Goal: Task Accomplishment & Management: Manage account settings

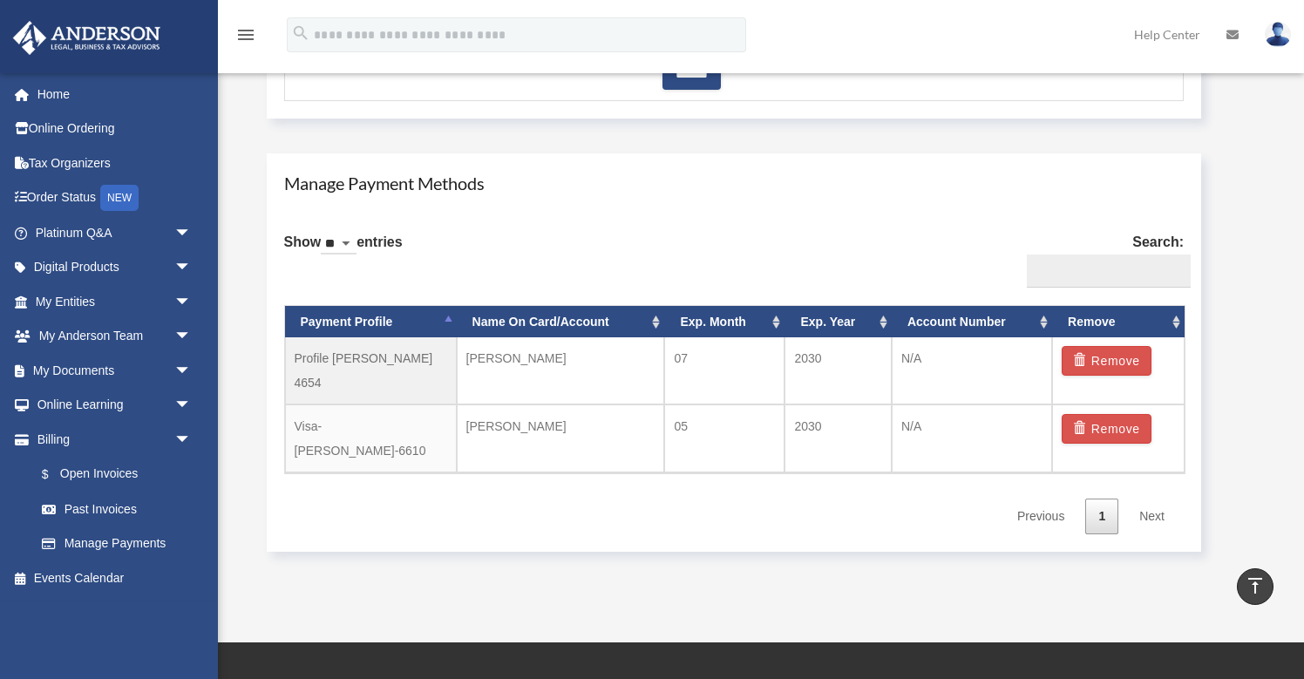
scroll to position [942, 0]
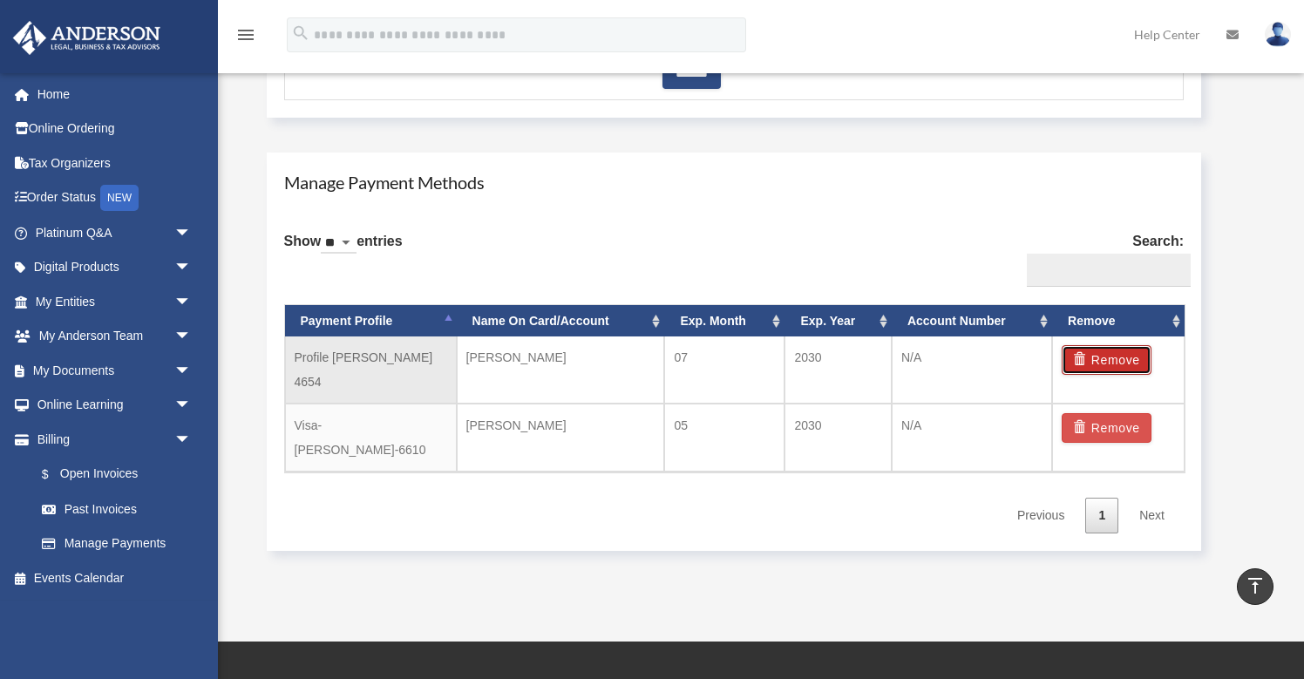
click at [1106, 360] on button "Remove" at bounding box center [1106, 360] width 90 height 30
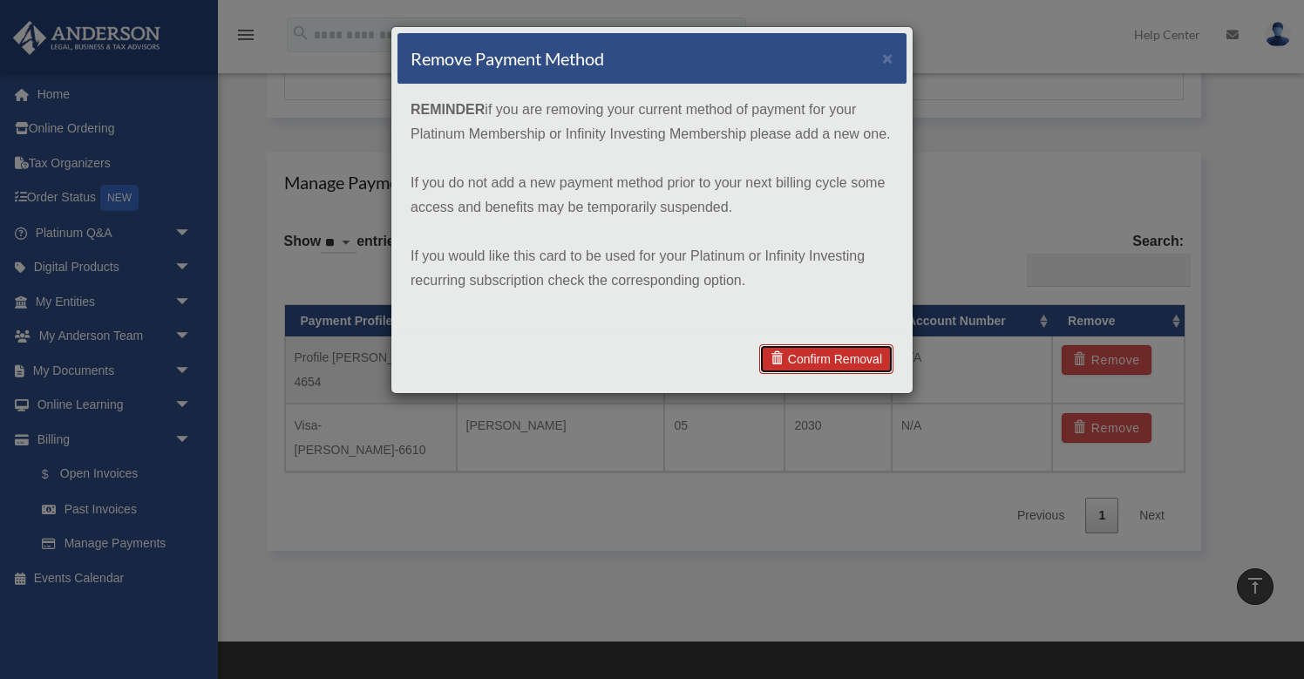
click at [823, 358] on link "Confirm Removal" at bounding box center [826, 359] width 134 height 30
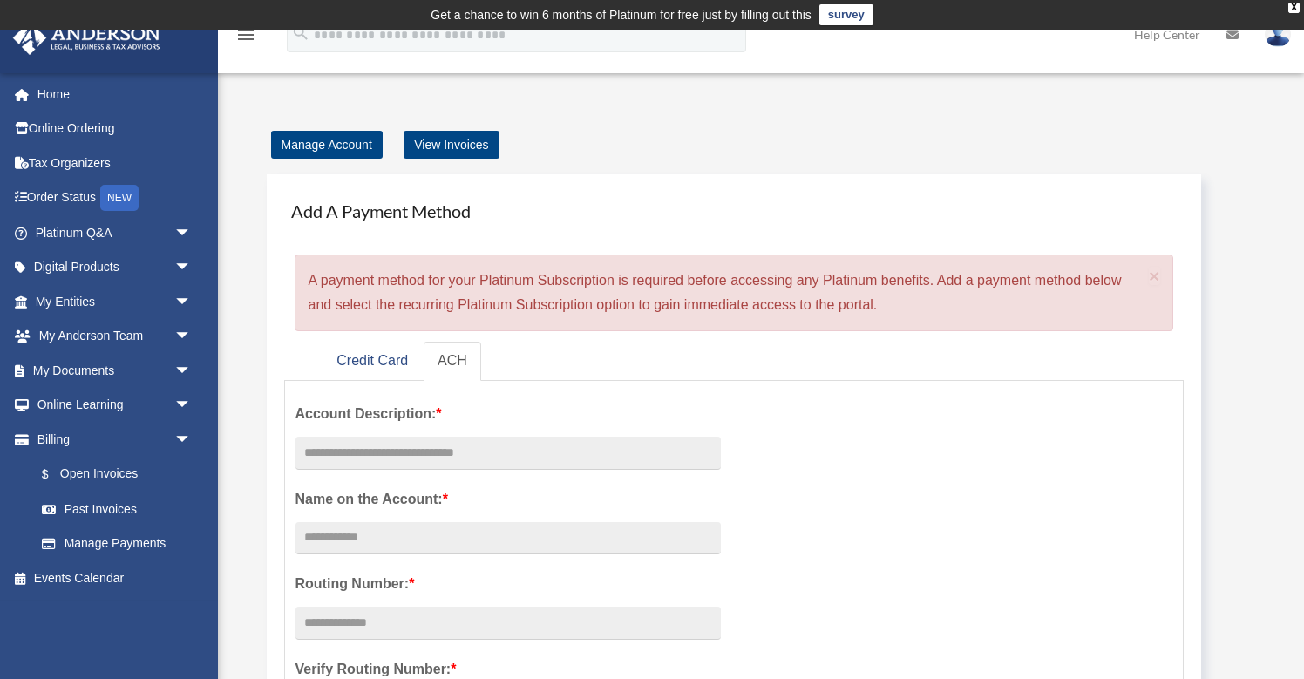
scroll to position [10, 0]
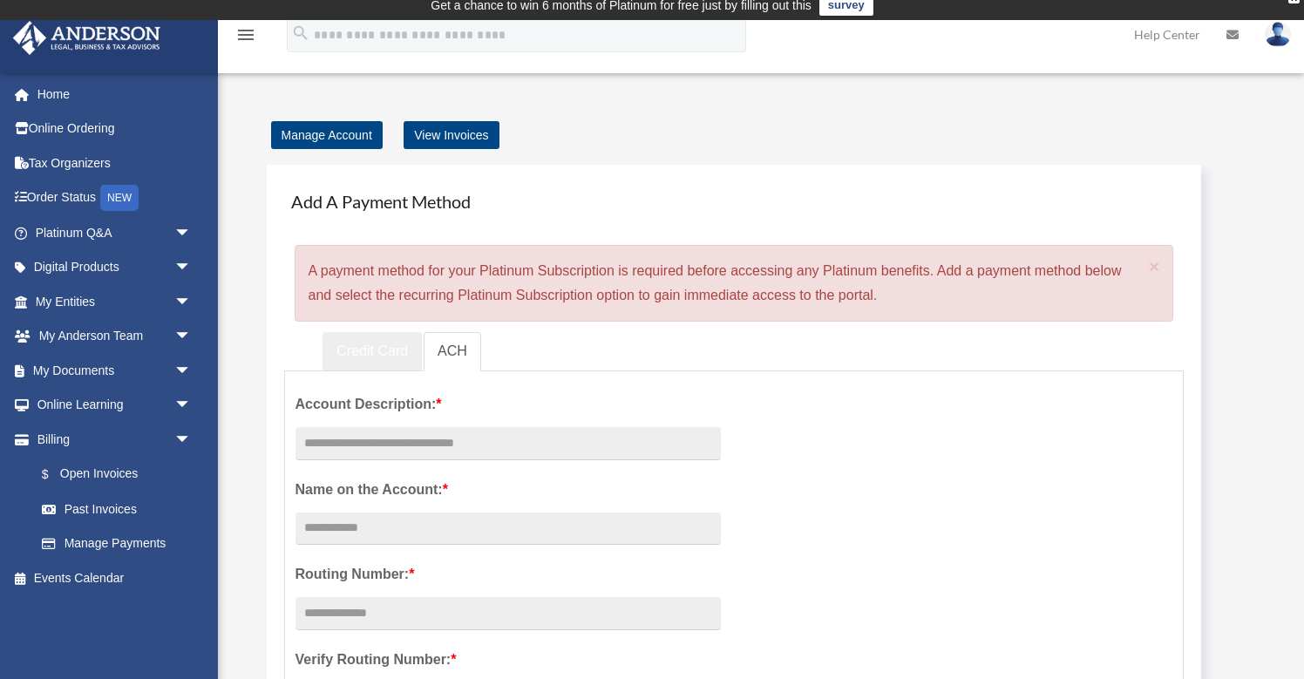
click at [367, 355] on link "Credit Card" at bounding box center [371, 351] width 99 height 39
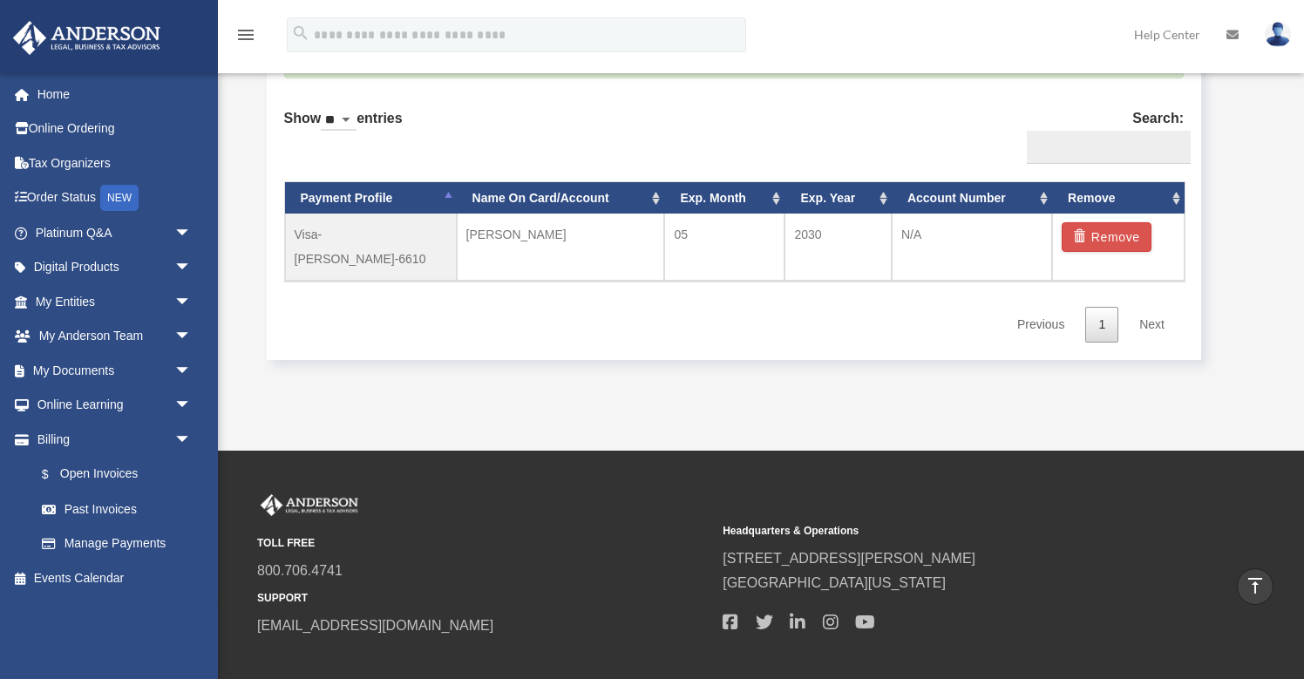
scroll to position [1111, 0]
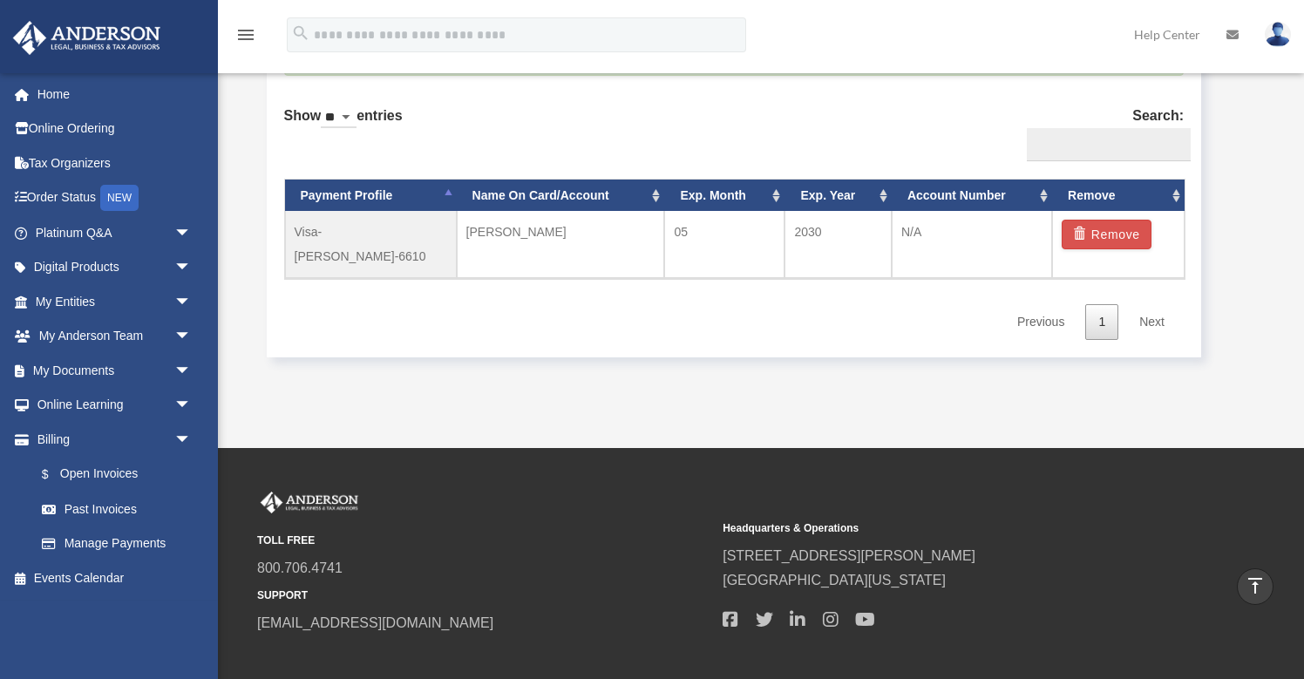
click at [1148, 304] on link "Next" at bounding box center [1151, 322] width 51 height 36
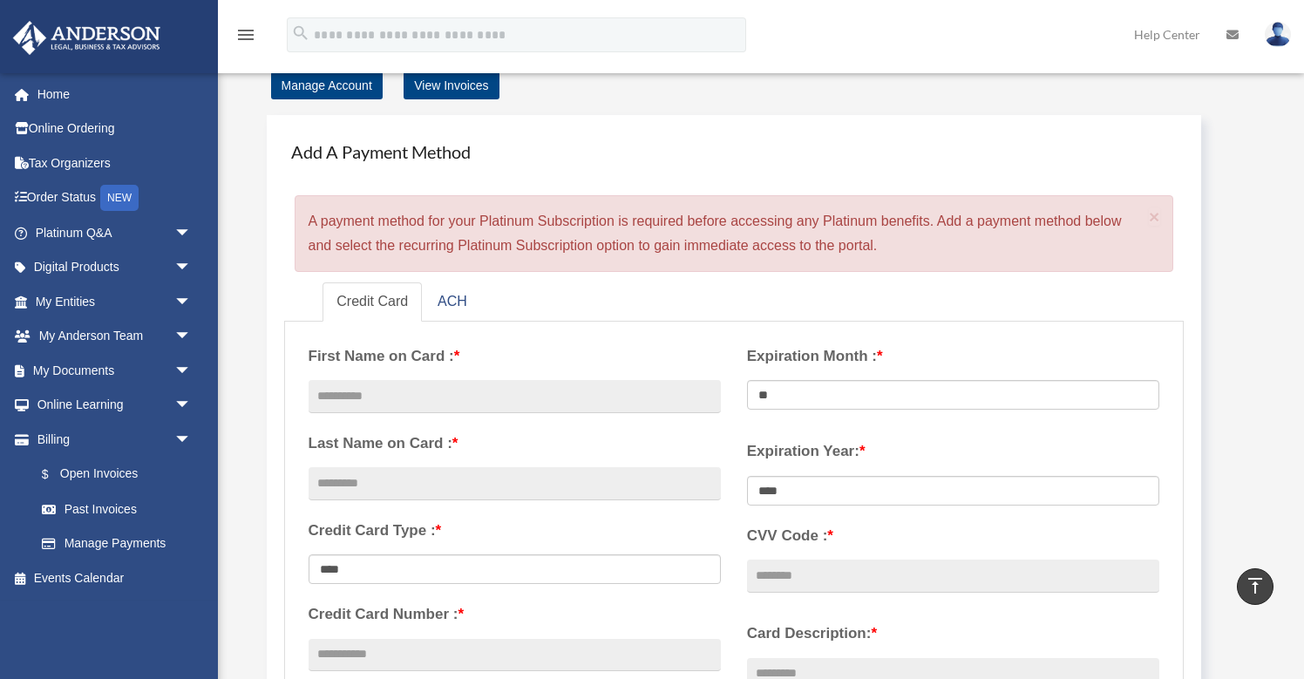
scroll to position [0, 0]
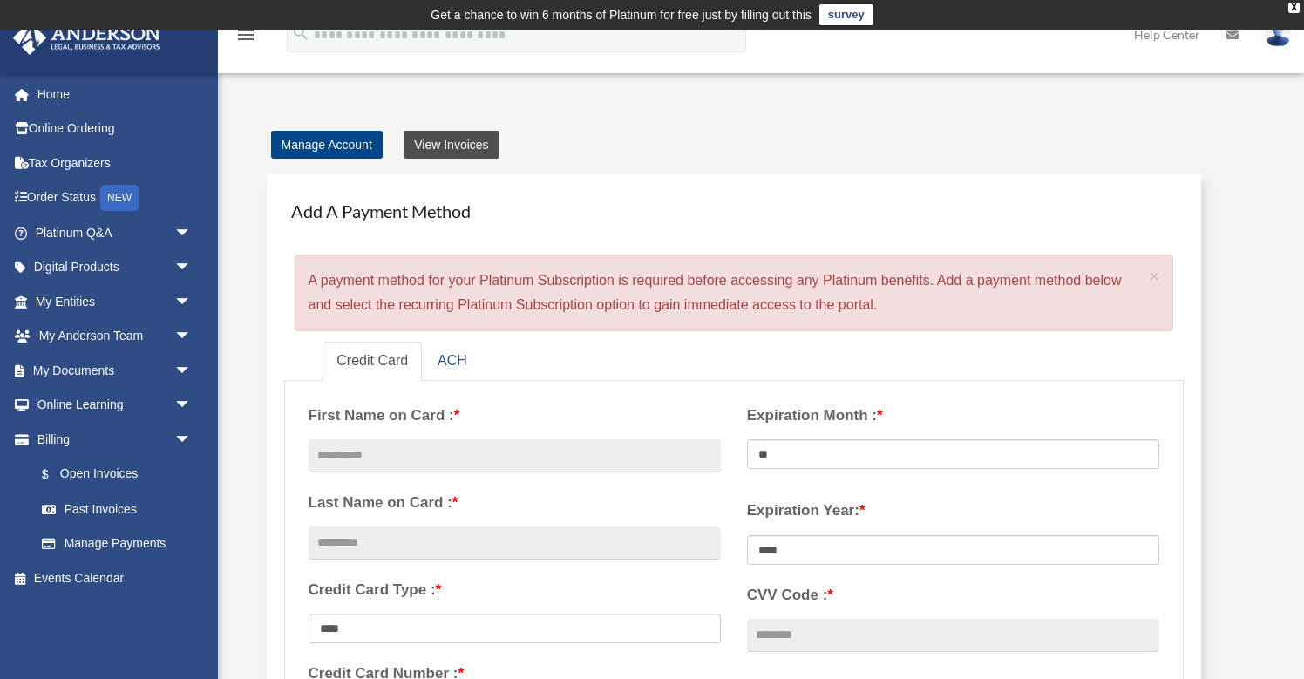
click at [444, 145] on link "View Invoices" at bounding box center [450, 145] width 95 height 28
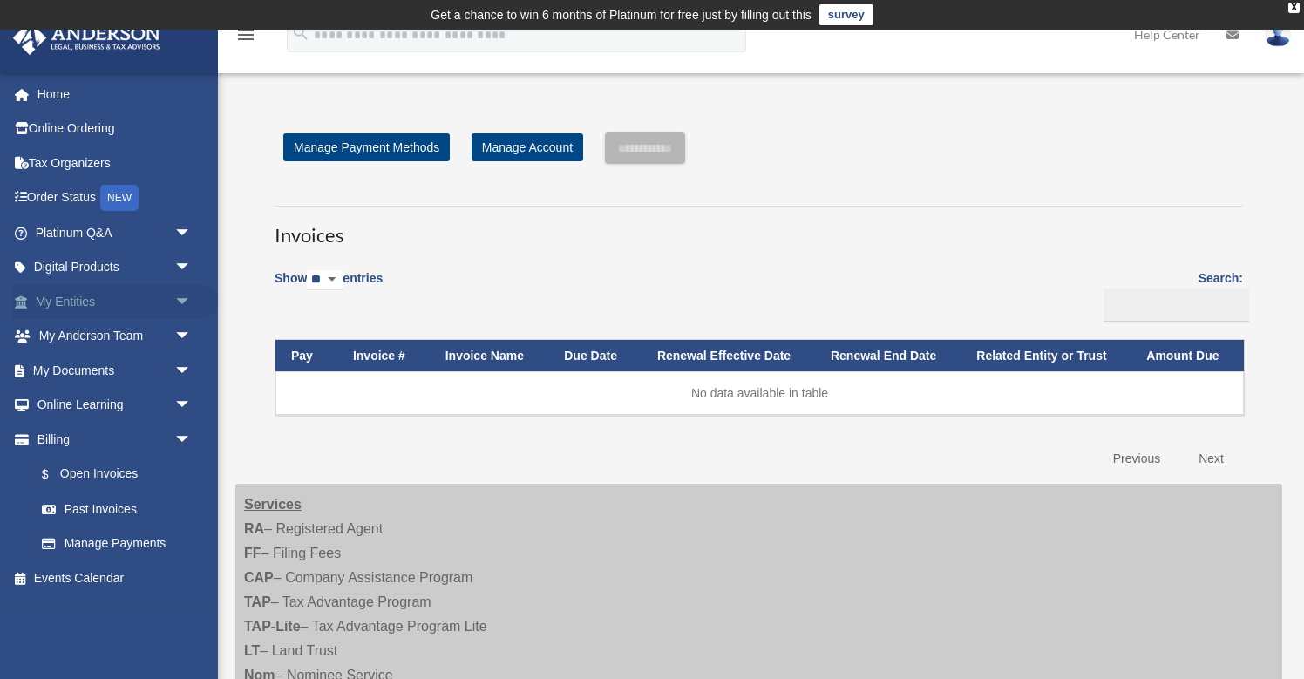
click at [87, 299] on link "My Entities arrow_drop_down" at bounding box center [115, 301] width 206 height 35
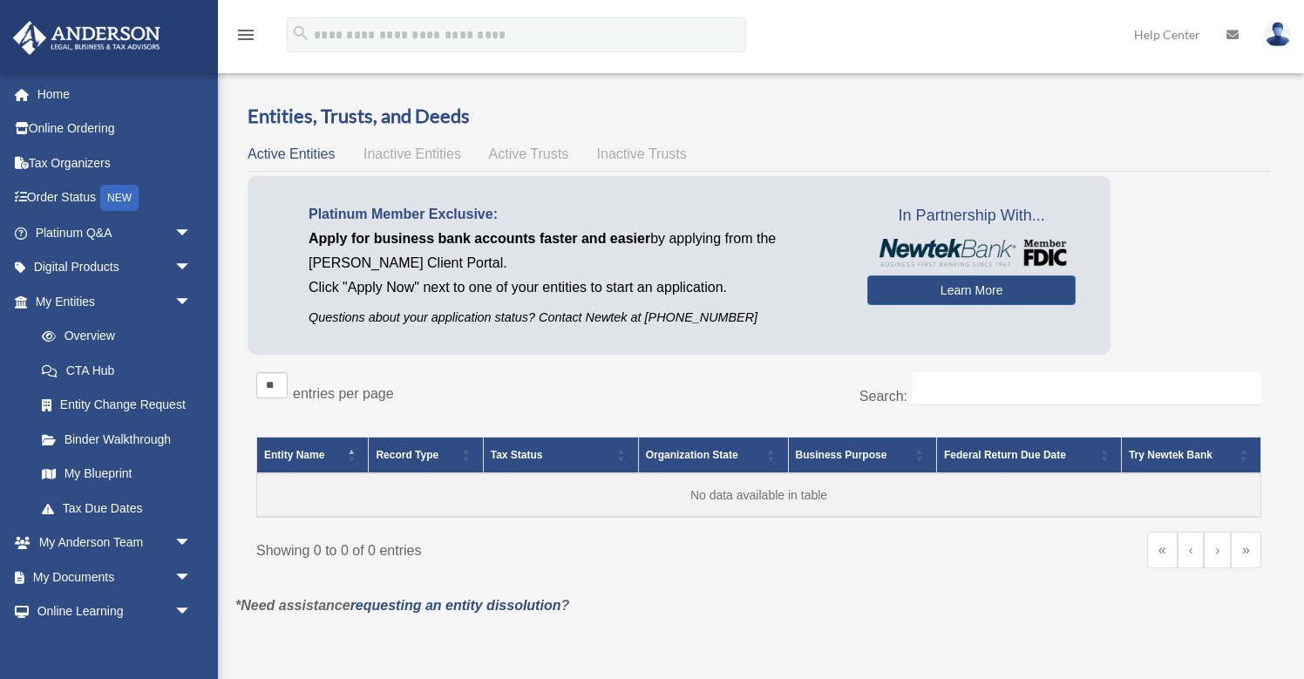
click at [179, 300] on div "aknetworks@gmail.com Sign Out aknetworks@gmail.com Home Online Ordering Tax Org…" at bounding box center [109, 411] width 218 height 679
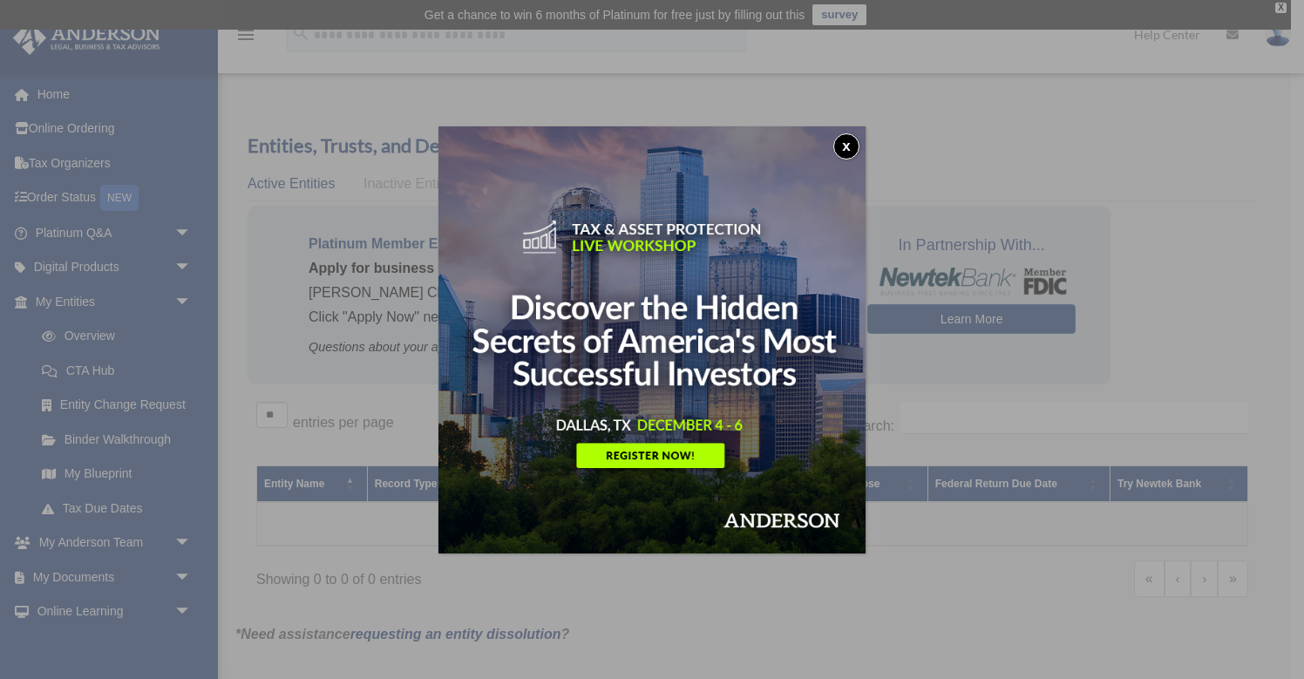
click at [845, 145] on button "x" at bounding box center [846, 146] width 26 height 26
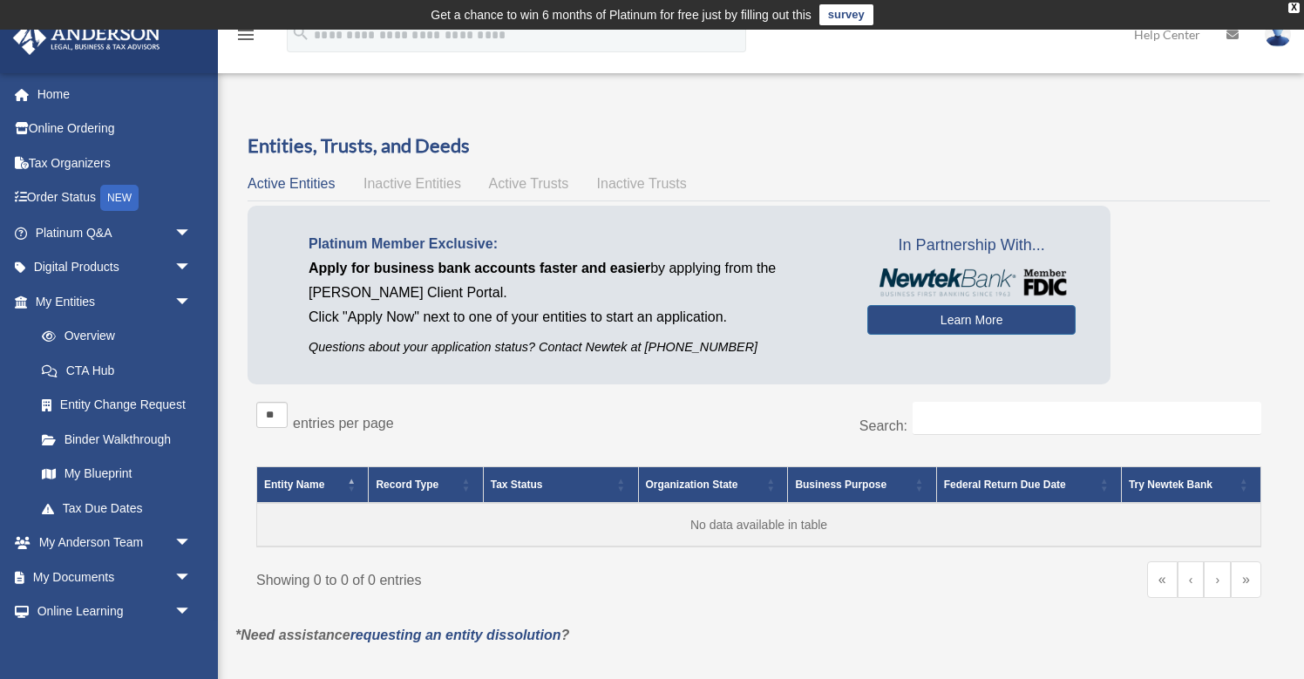
click at [841, 16] on link "survey" at bounding box center [846, 14] width 54 height 21
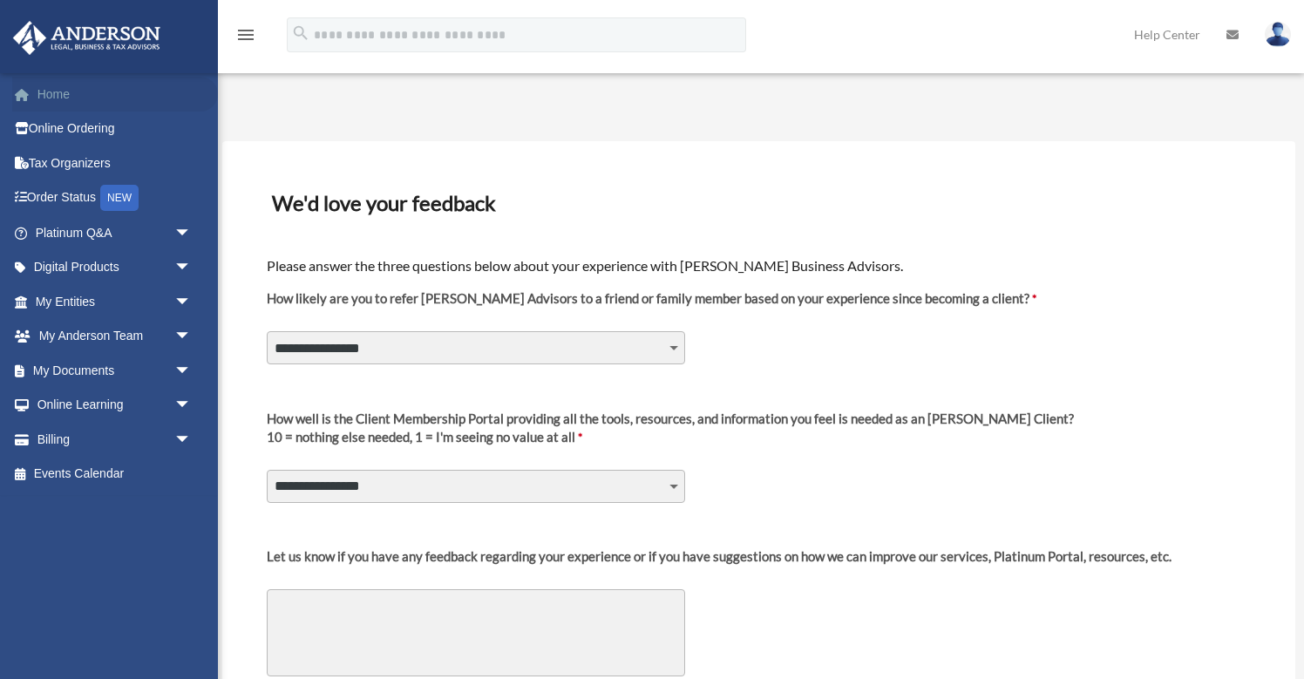
click at [64, 92] on link "Home" at bounding box center [115, 94] width 206 height 35
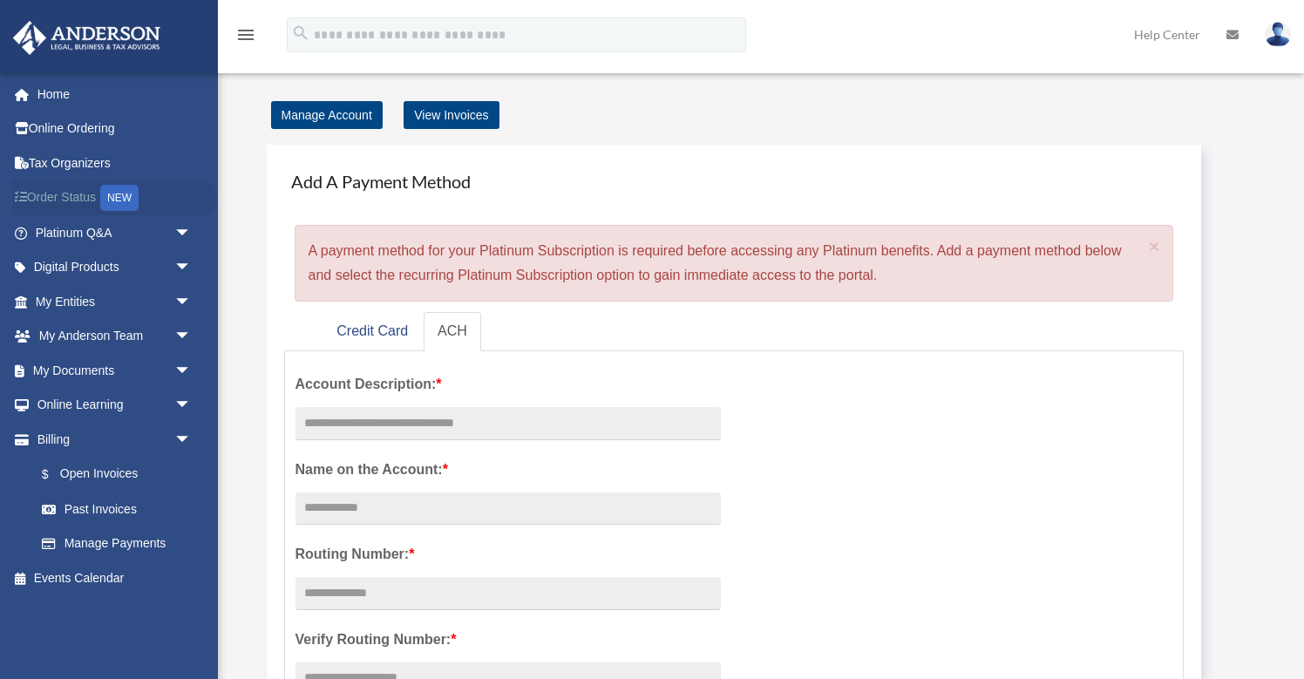
click at [116, 194] on div "NEW" at bounding box center [119, 198] width 38 height 26
